Goal: Find specific page/section: Find specific page/section

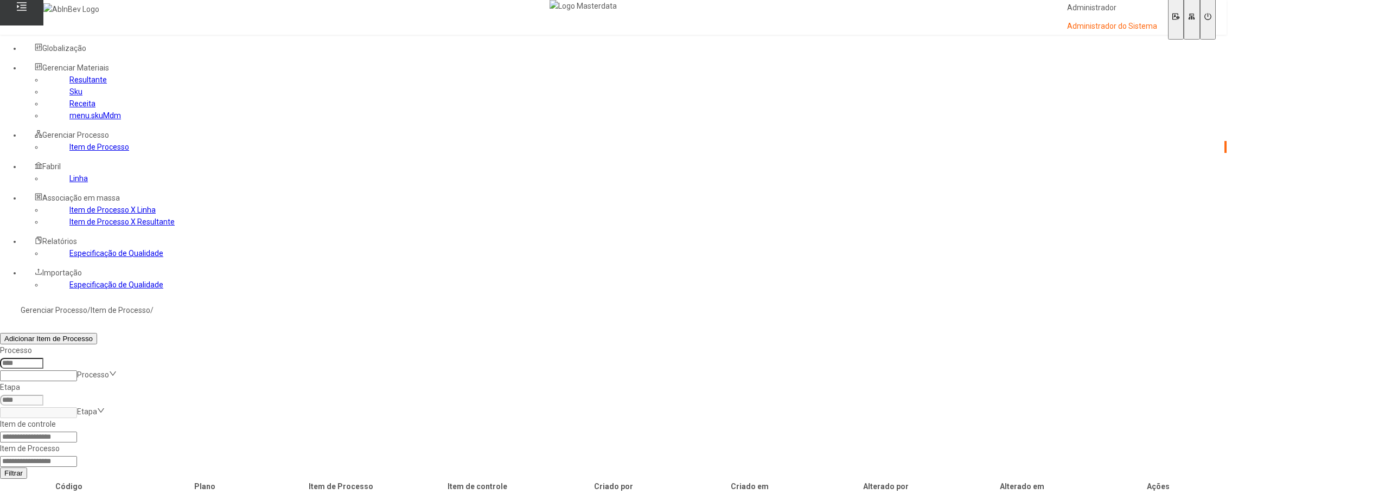
click at [77, 120] on link "menu.skuMdm" at bounding box center [95, 115] width 52 height 9
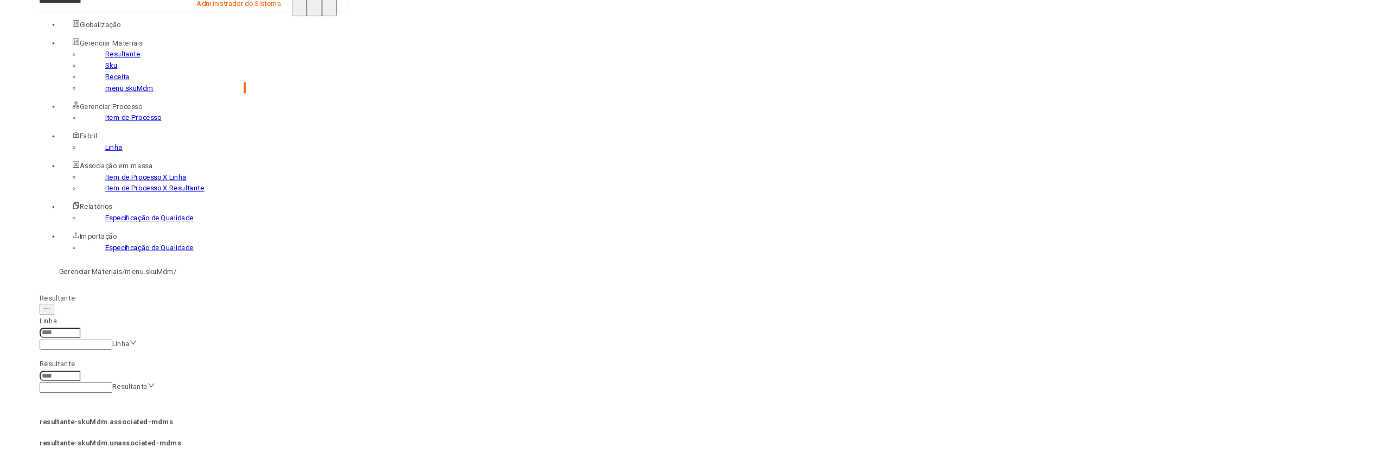
scroll to position [35, 0]
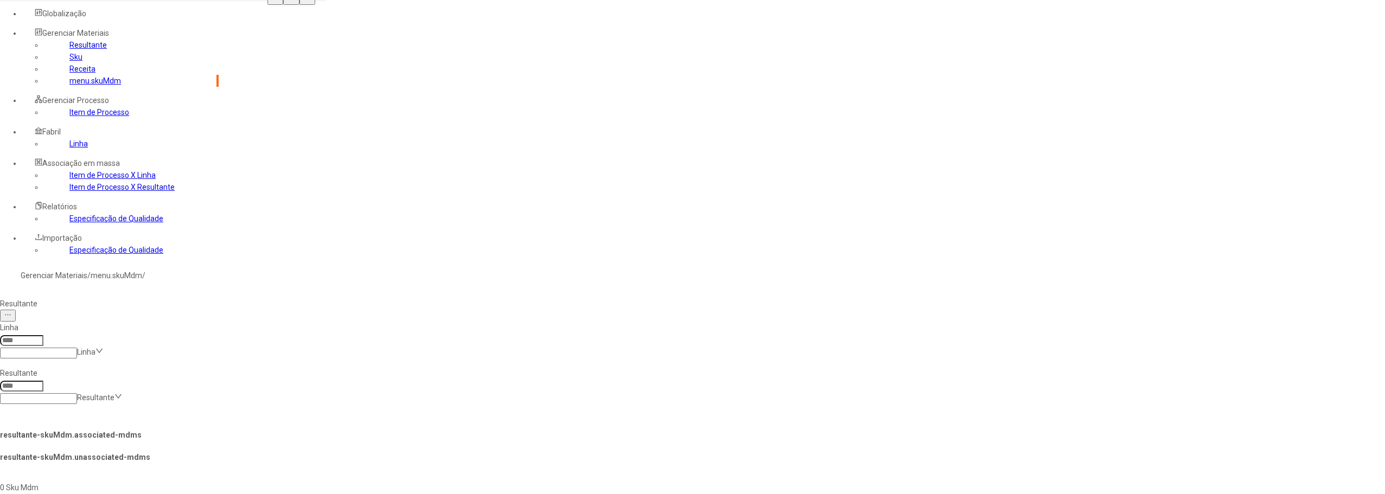
click at [43, 335] on input at bounding box center [21, 340] width 43 height 11
type input "****"
click at [190, 418] on div "resultante-skuMdm.associated-mdms resultante-skuMdm.unassociated-mdms" at bounding box center [109, 450] width 219 height 64
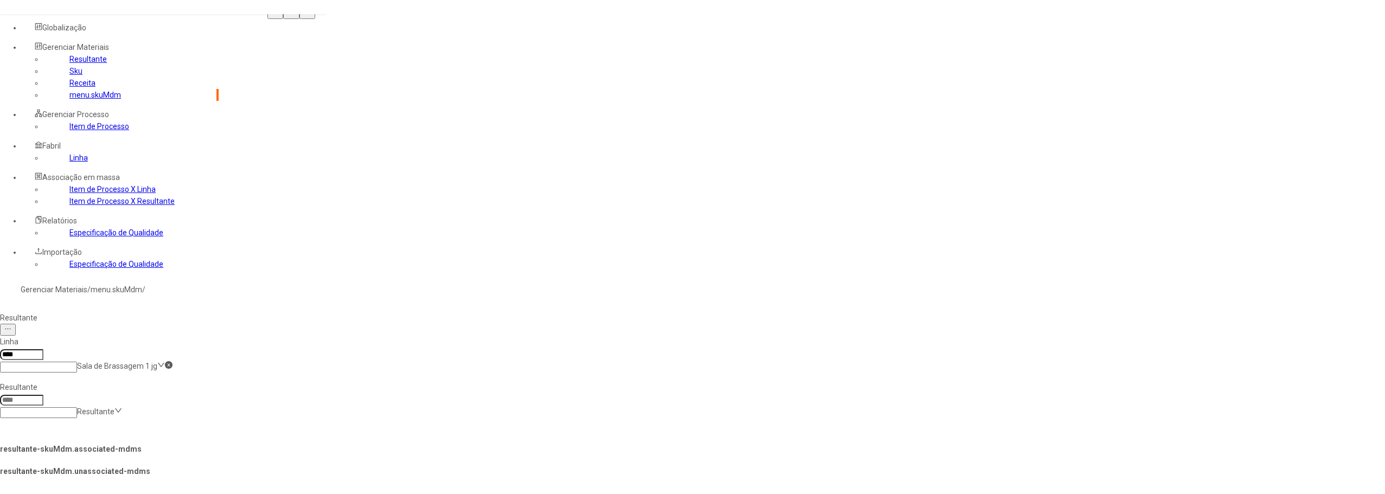
scroll to position [28, 0]
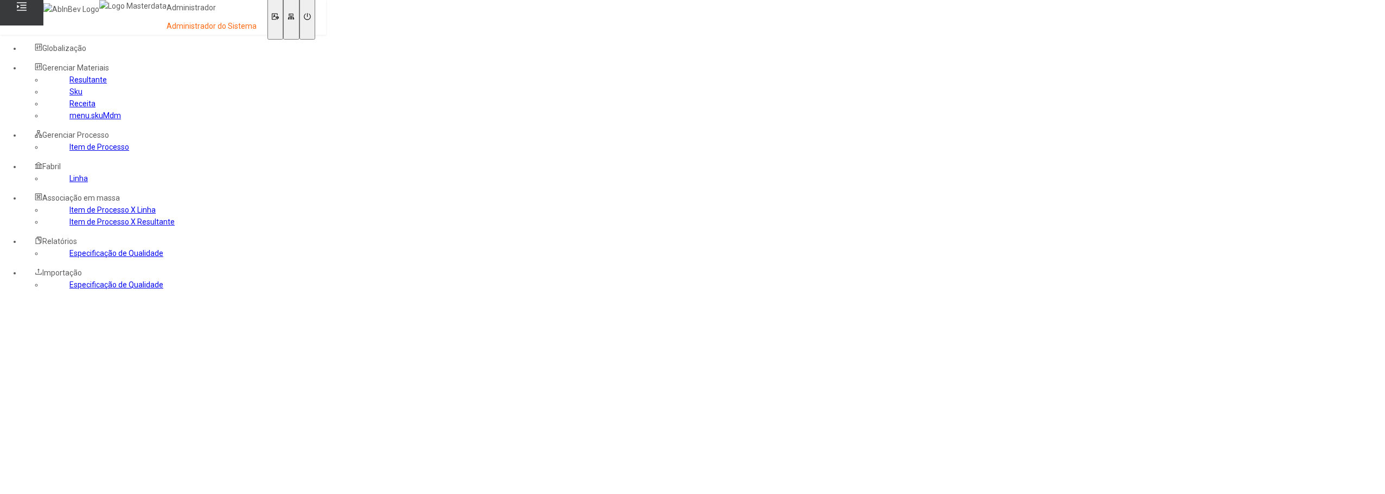
click at [13, 300] on nz-content at bounding box center [13, 304] width 0 height 9
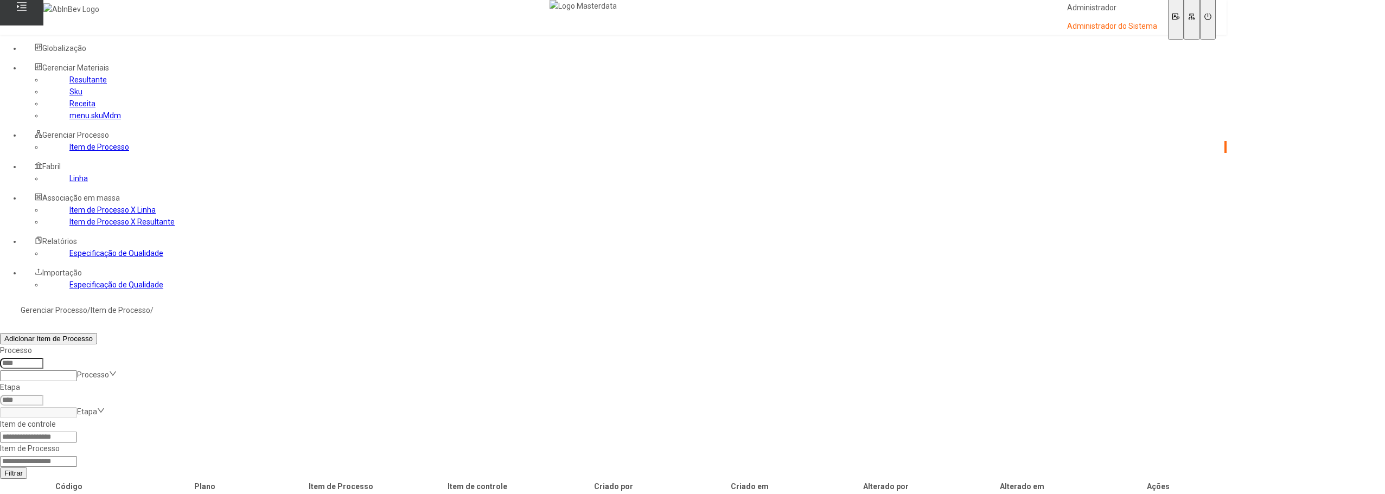
click at [69, 120] on link "menu.skuMdm" at bounding box center [95, 115] width 52 height 9
